Goal: Find specific page/section: Find specific page/section

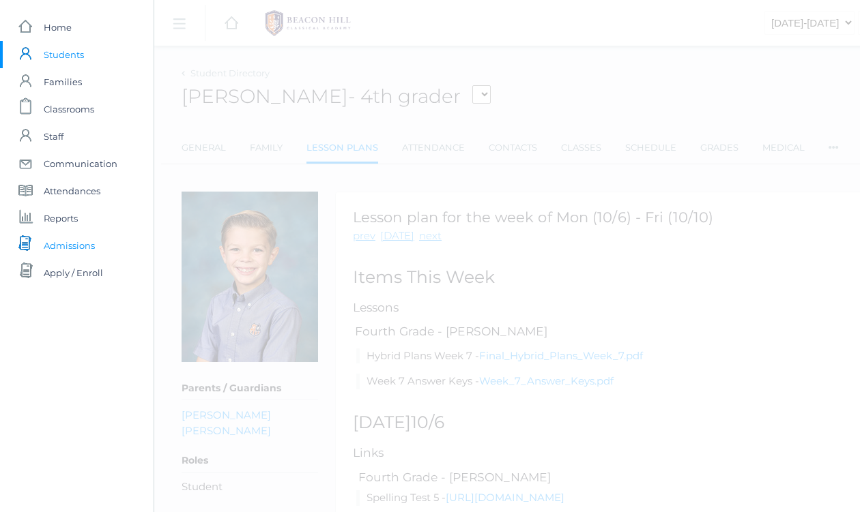
click at [83, 246] on span "Admissions" at bounding box center [69, 245] width 51 height 27
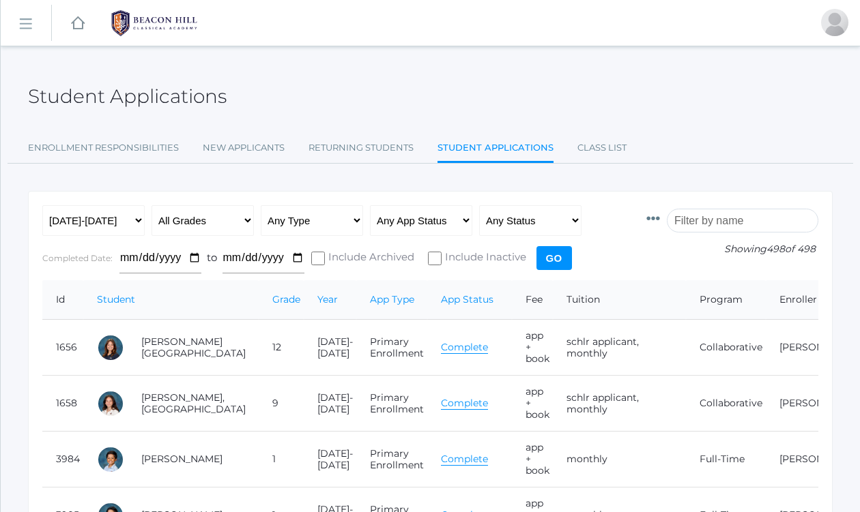
click at [731, 218] on input "search" at bounding box center [742, 221] width 151 height 24
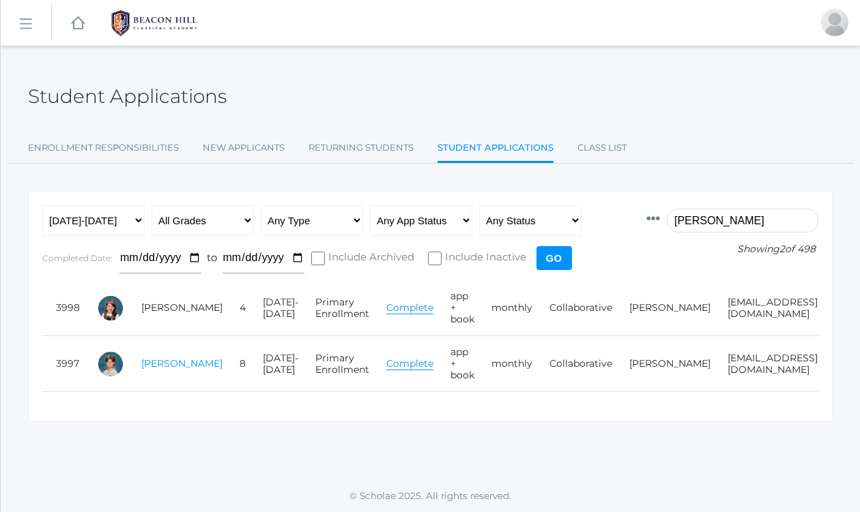
type input "[PERSON_NAME]"
click at [150, 364] on link "[PERSON_NAME]" at bounding box center [181, 364] width 81 height 12
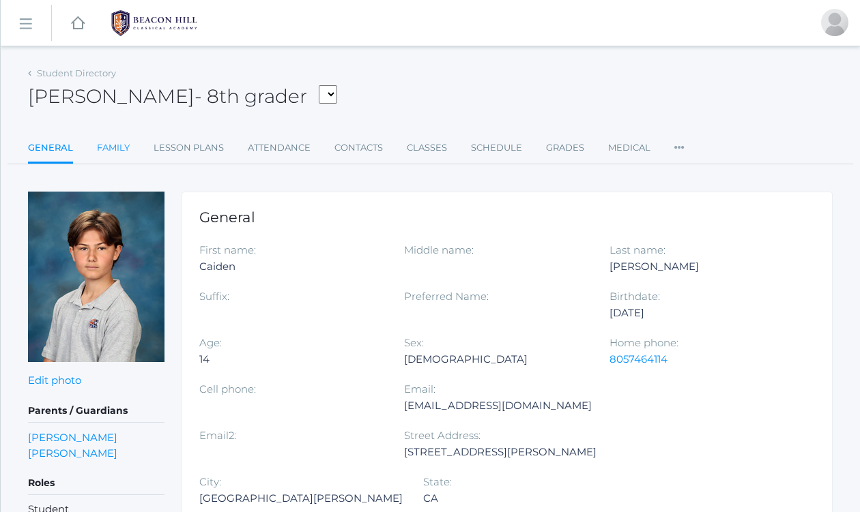
click at [111, 145] on link "Family" at bounding box center [113, 147] width 33 height 27
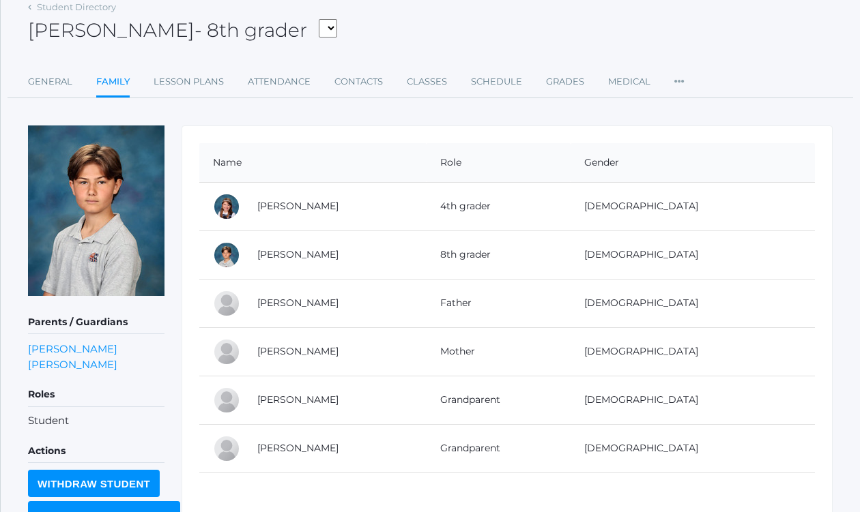
scroll to position [67, 0]
click at [265, 354] on link "[PERSON_NAME]" at bounding box center [297, 351] width 81 height 12
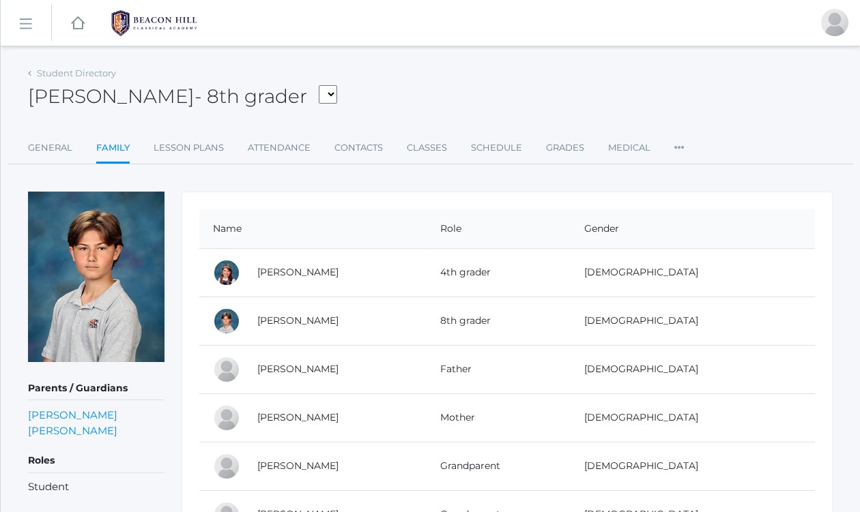
scroll to position [67, 0]
